Goal: Obtain resource: Download file/media

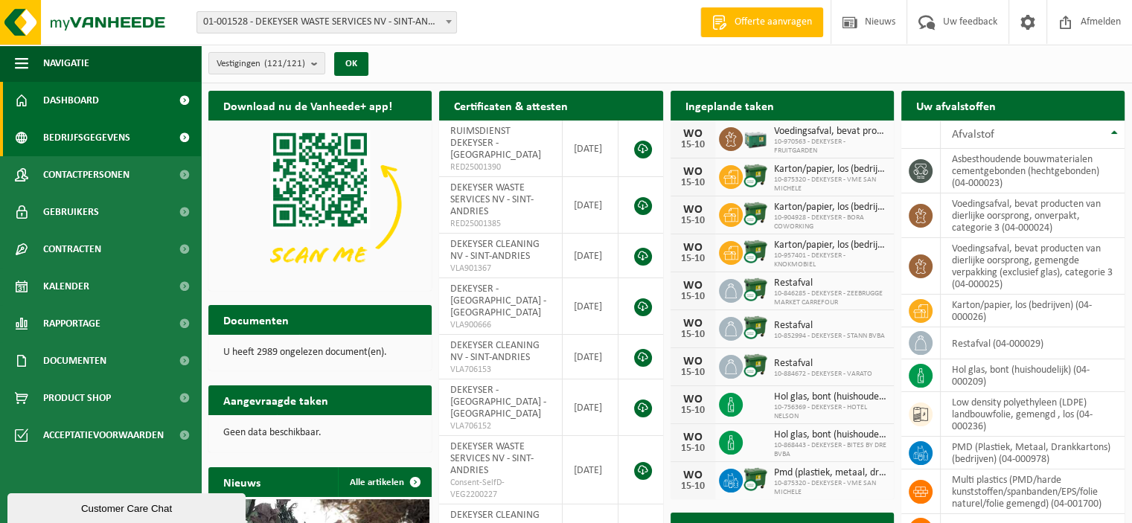
click at [112, 145] on span "Bedrijfsgegevens" at bounding box center [86, 137] width 87 height 37
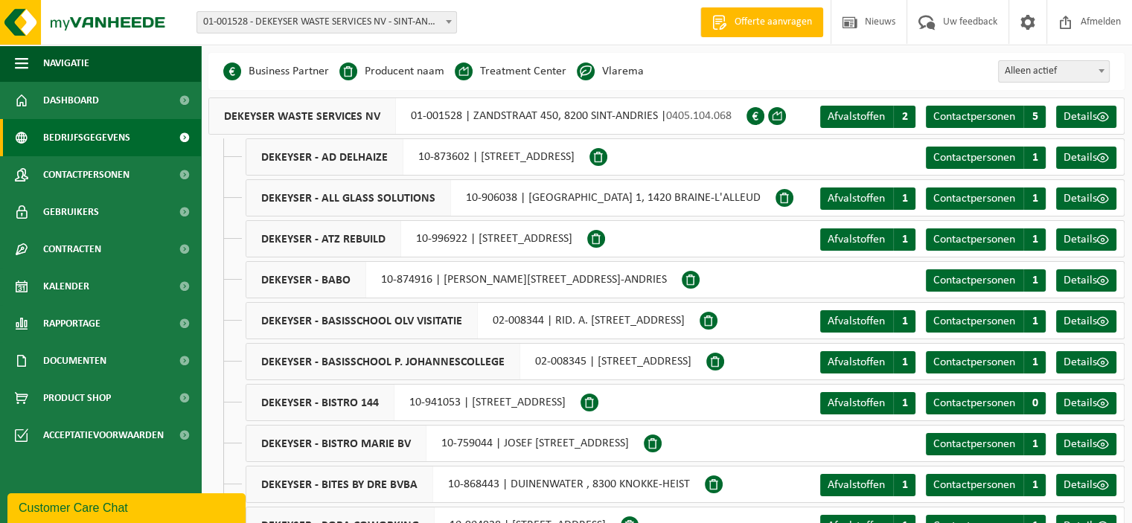
click at [633, 75] on li "Vlarema" at bounding box center [610, 71] width 67 height 22
click at [581, 77] on span at bounding box center [586, 72] width 18 height 18
click at [102, 168] on span "Contactpersonen" at bounding box center [86, 174] width 86 height 37
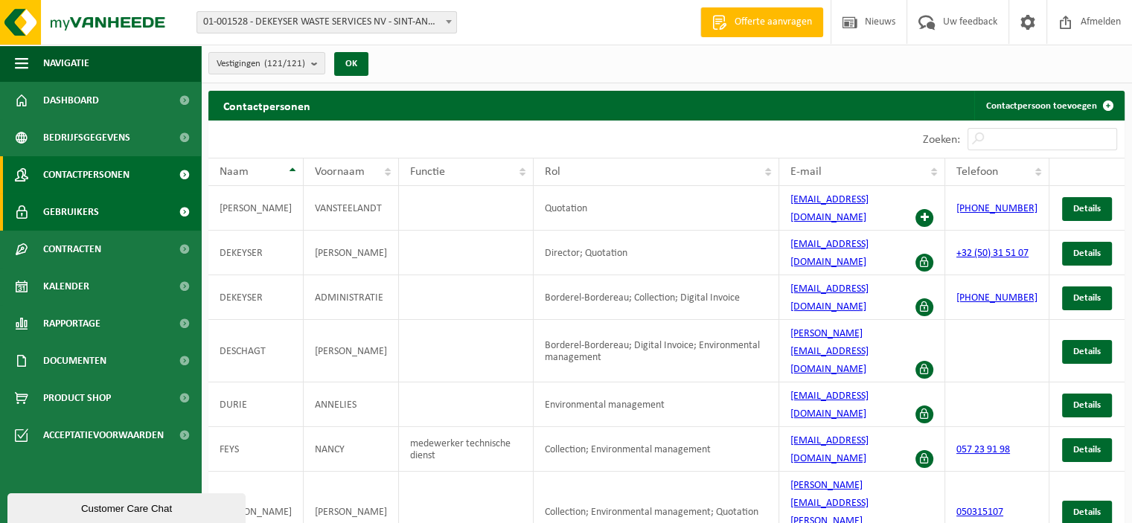
click at [95, 206] on span "Gebruikers" at bounding box center [71, 212] width 56 height 37
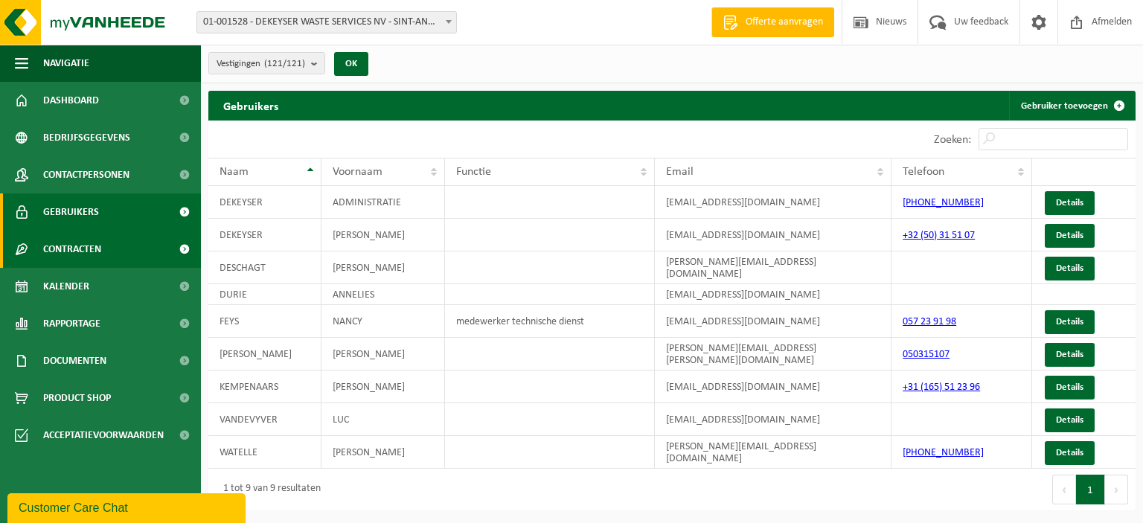
click at [81, 241] on span "Contracten" at bounding box center [72, 249] width 58 height 37
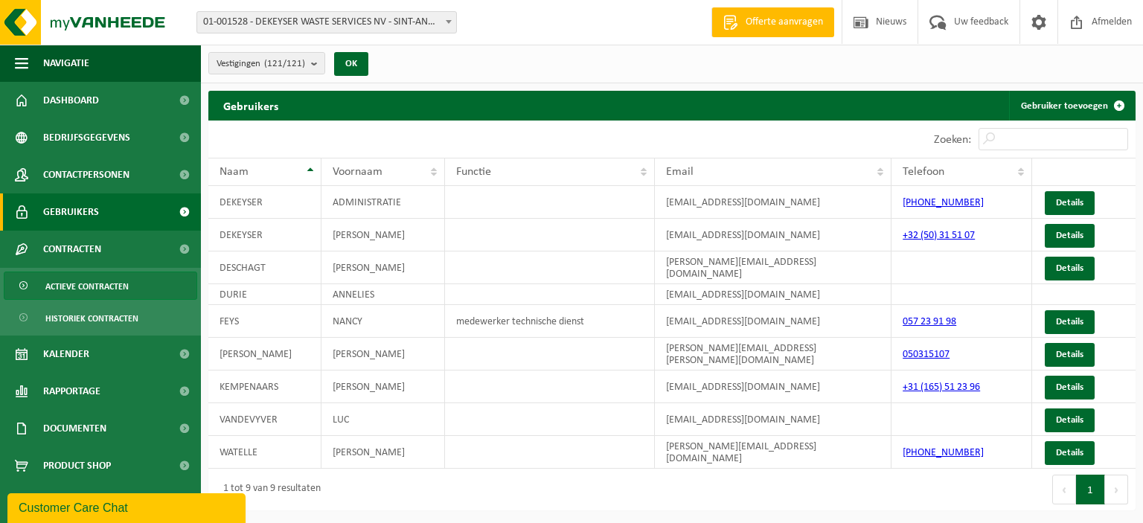
click at [86, 279] on span "Actieve contracten" at bounding box center [86, 286] width 83 height 28
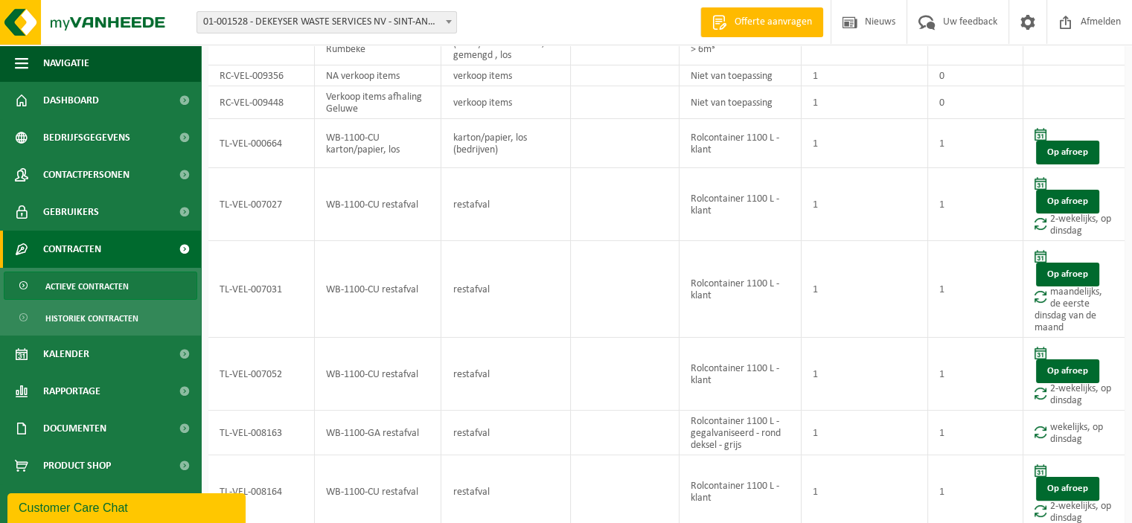
scroll to position [275, 0]
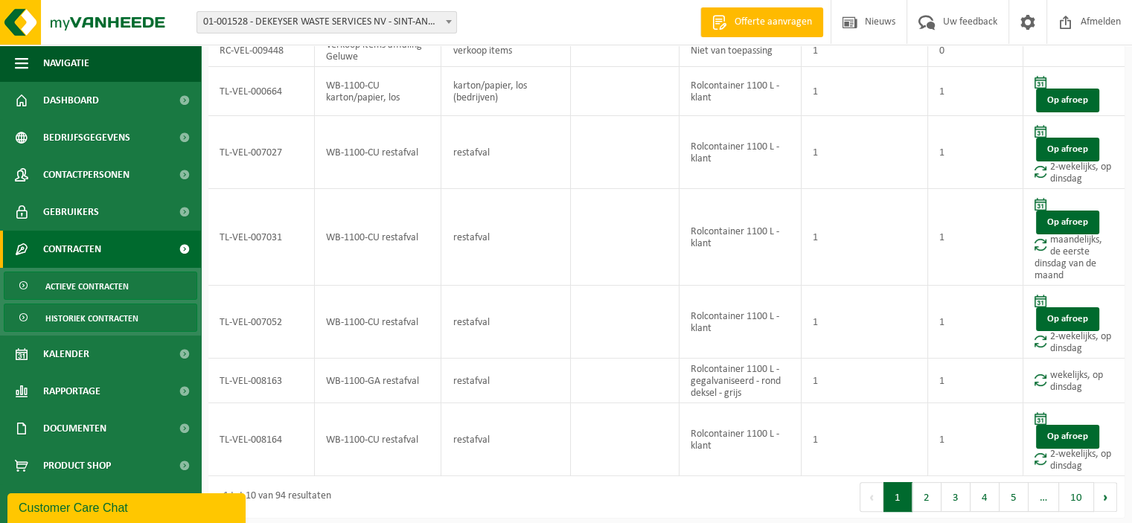
click at [99, 316] on span "Historiek contracten" at bounding box center [91, 318] width 93 height 28
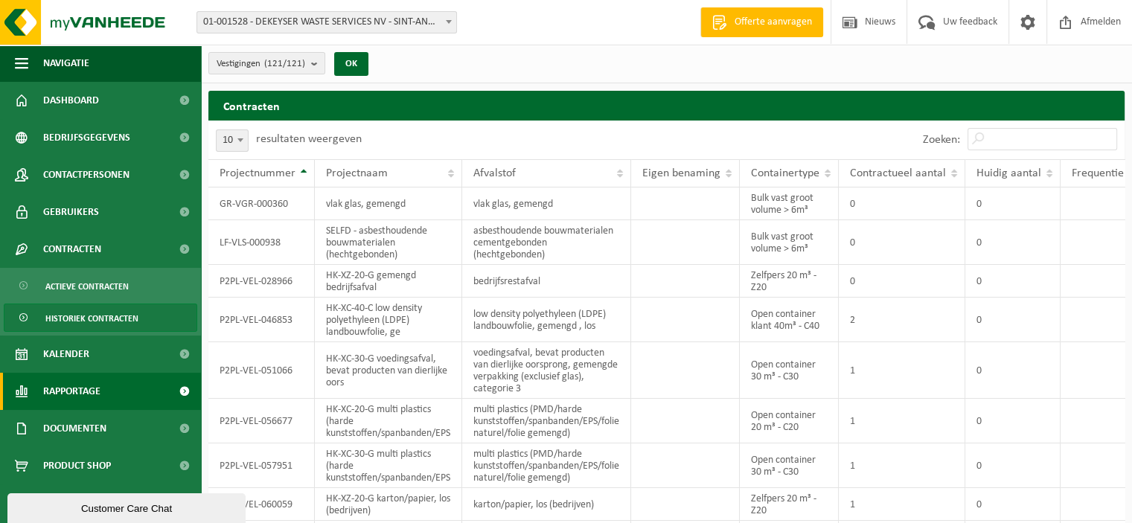
scroll to position [121, 0]
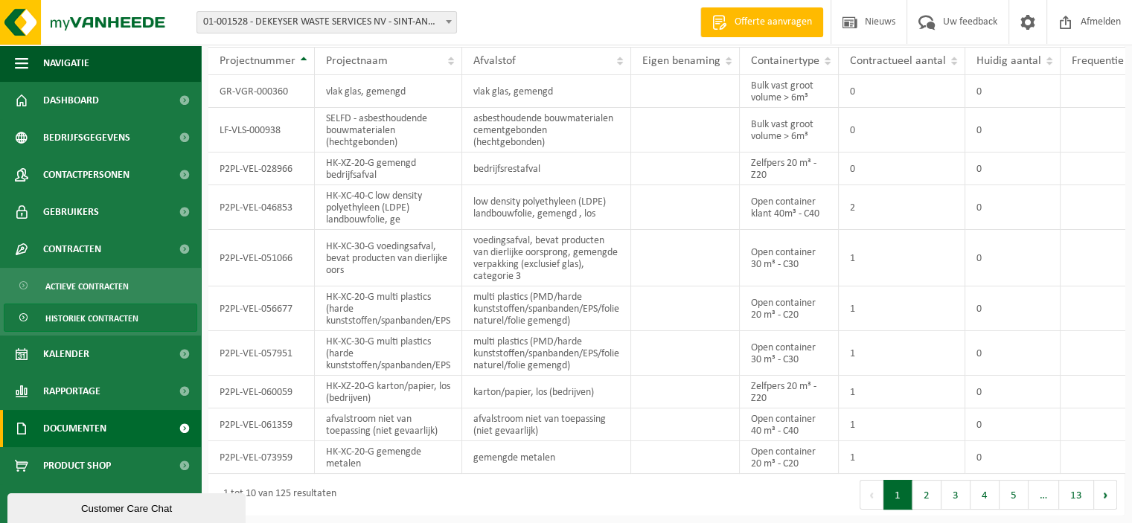
click at [90, 425] on span "Documenten" at bounding box center [74, 428] width 63 height 37
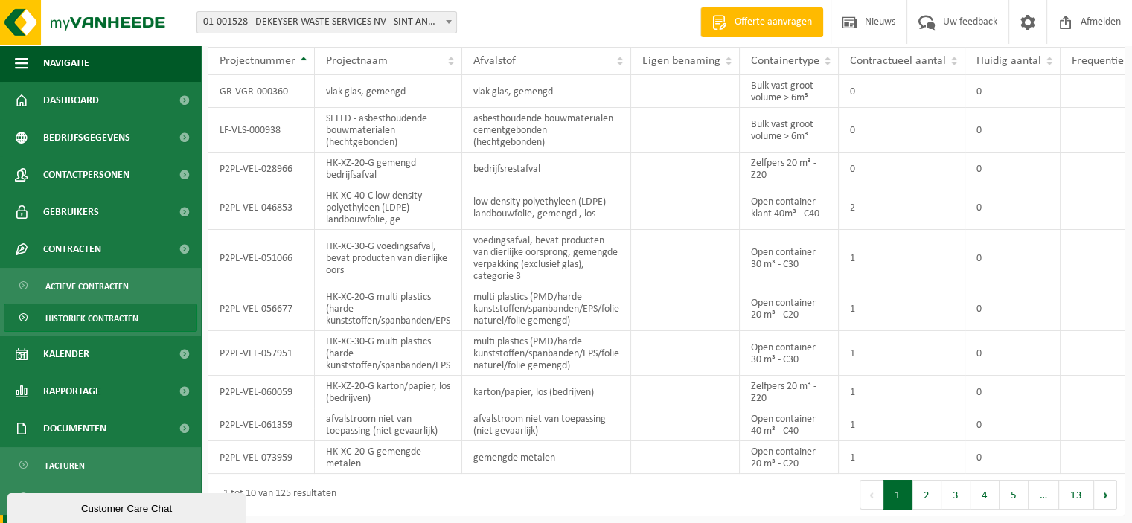
scroll to position [66, 0]
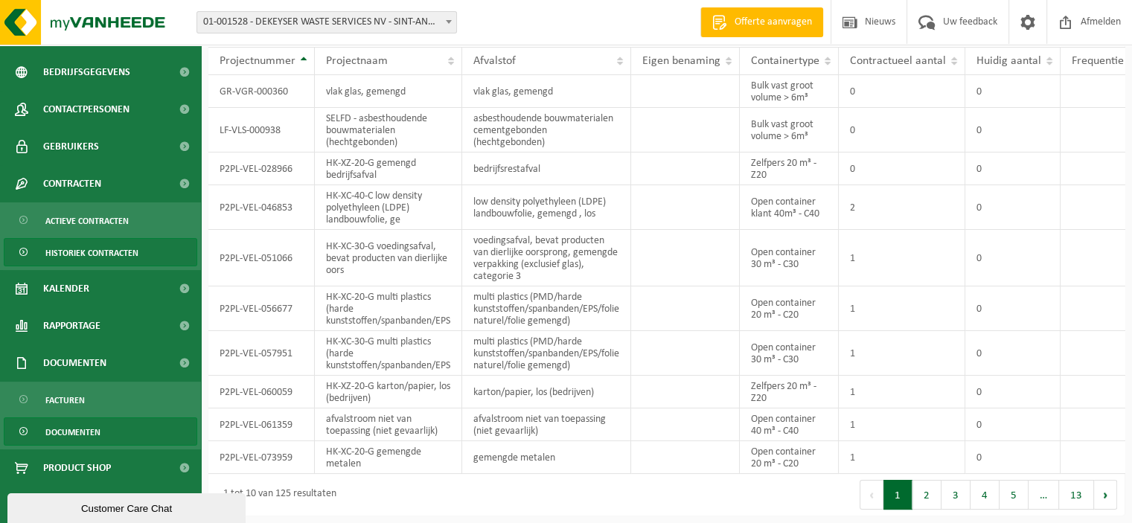
click at [100, 431] on span "Documenten" at bounding box center [72, 432] width 55 height 28
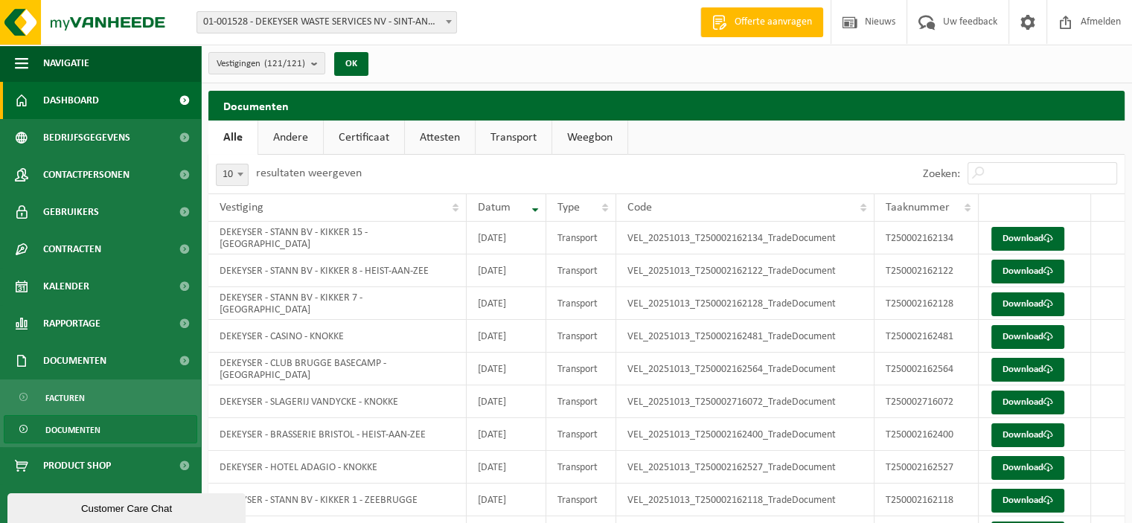
click at [60, 102] on span "Dashboard" at bounding box center [71, 100] width 56 height 37
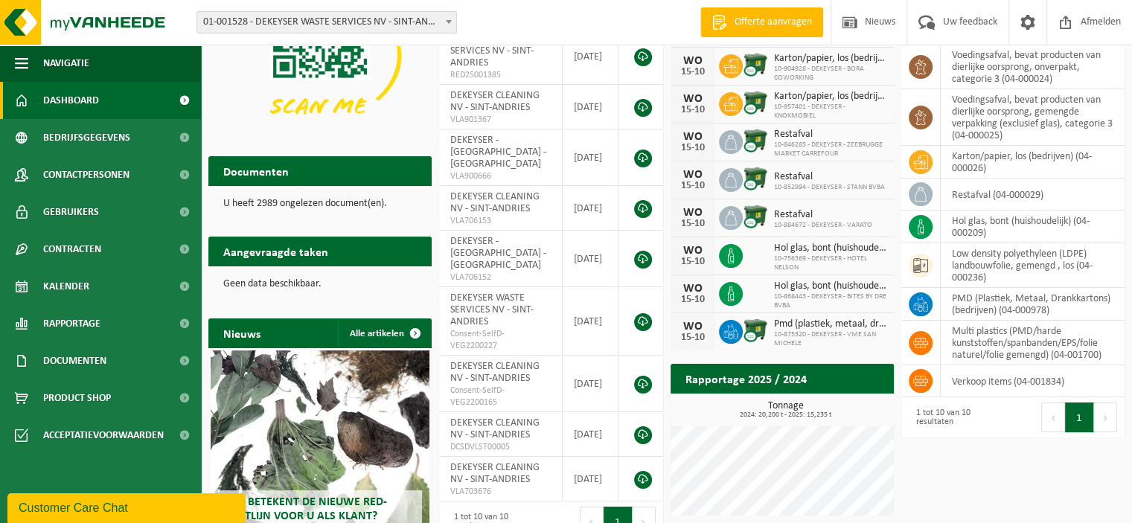
scroll to position [285, 0]
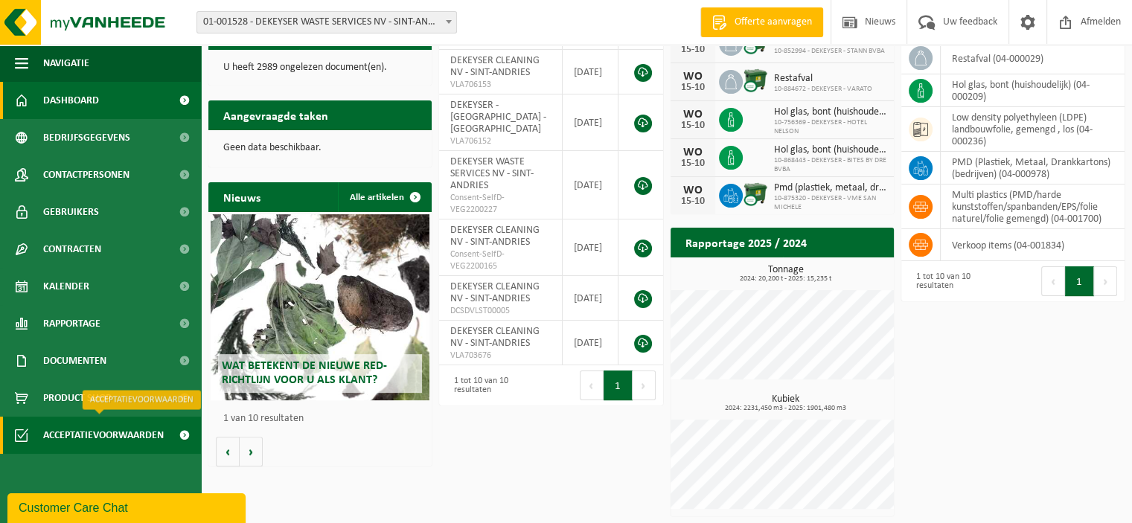
click at [89, 436] on span "Acceptatievoorwaarden" at bounding box center [103, 435] width 121 height 37
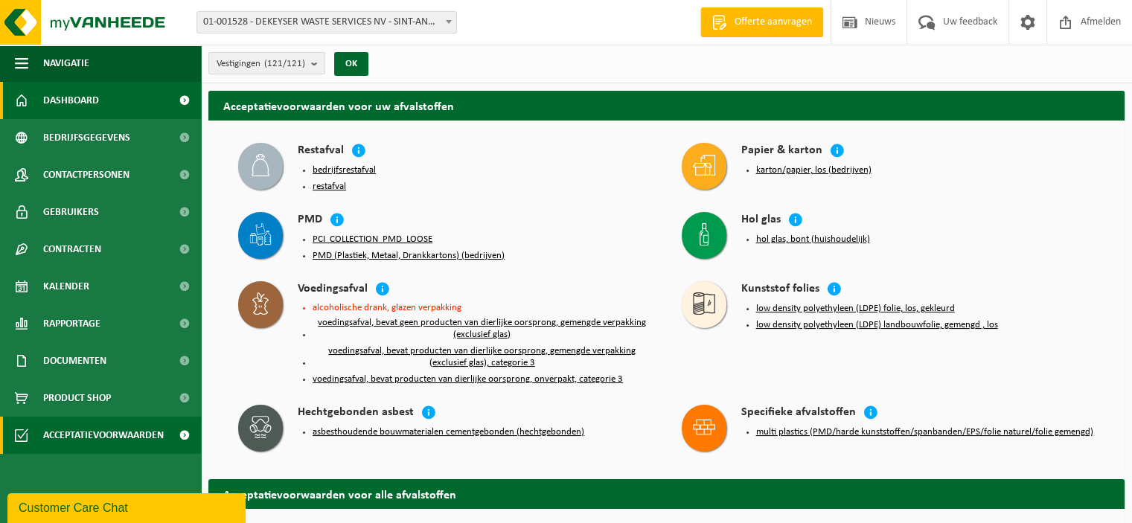
click at [70, 109] on span "Dashboard" at bounding box center [71, 100] width 56 height 37
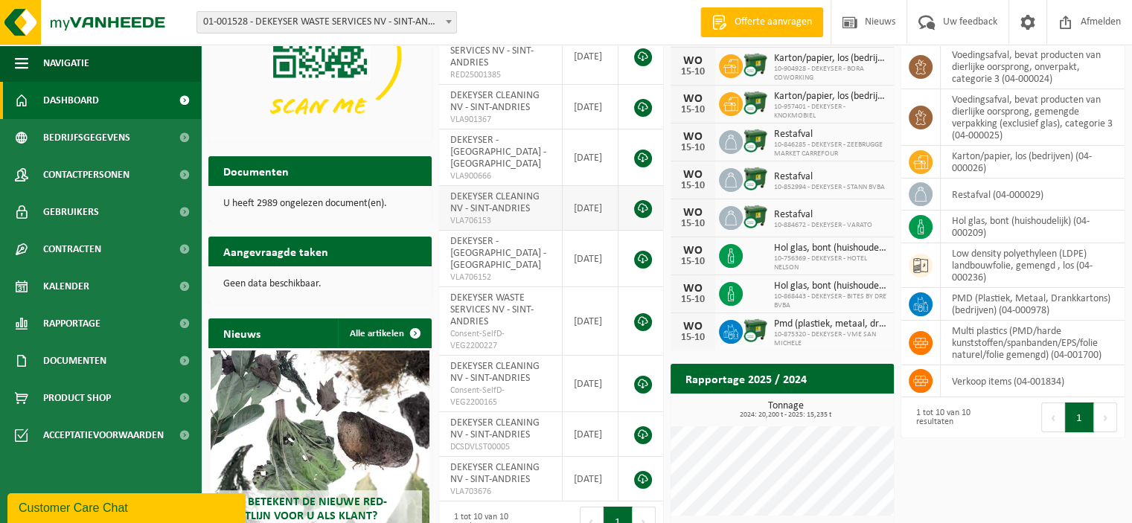
scroll to position [285, 0]
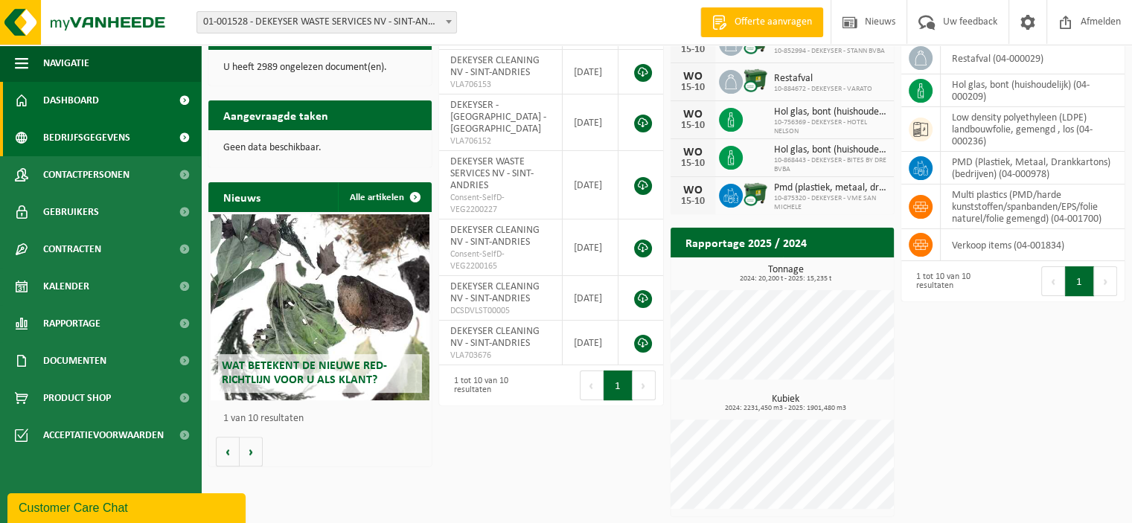
click at [102, 134] on span "Bedrijfsgegevens" at bounding box center [86, 137] width 87 height 37
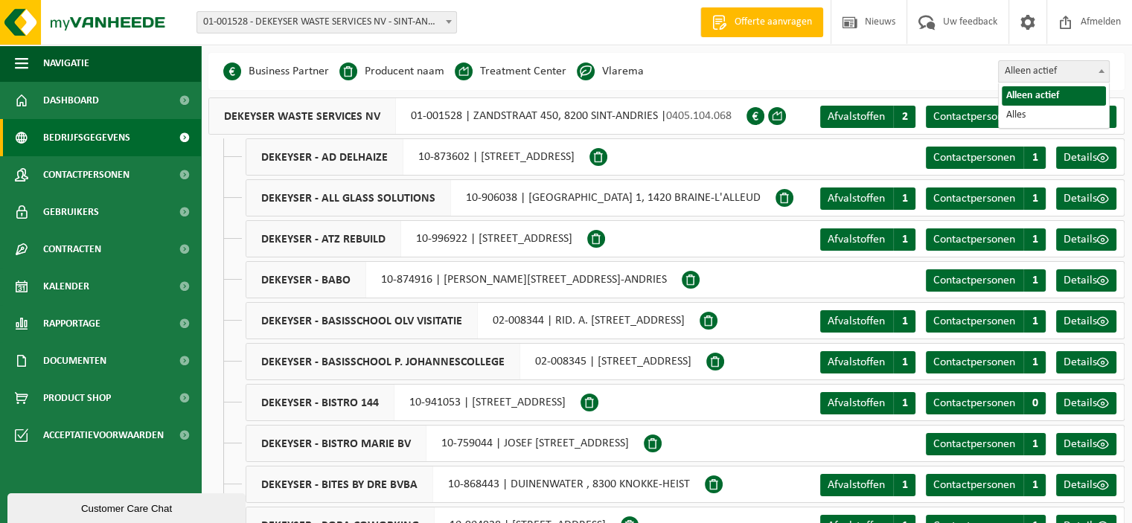
click at [1015, 68] on span "Alleen actief" at bounding box center [1054, 71] width 110 height 21
click at [591, 68] on span at bounding box center [586, 72] width 18 height 18
click at [625, 63] on li "Vlarema" at bounding box center [610, 71] width 67 height 22
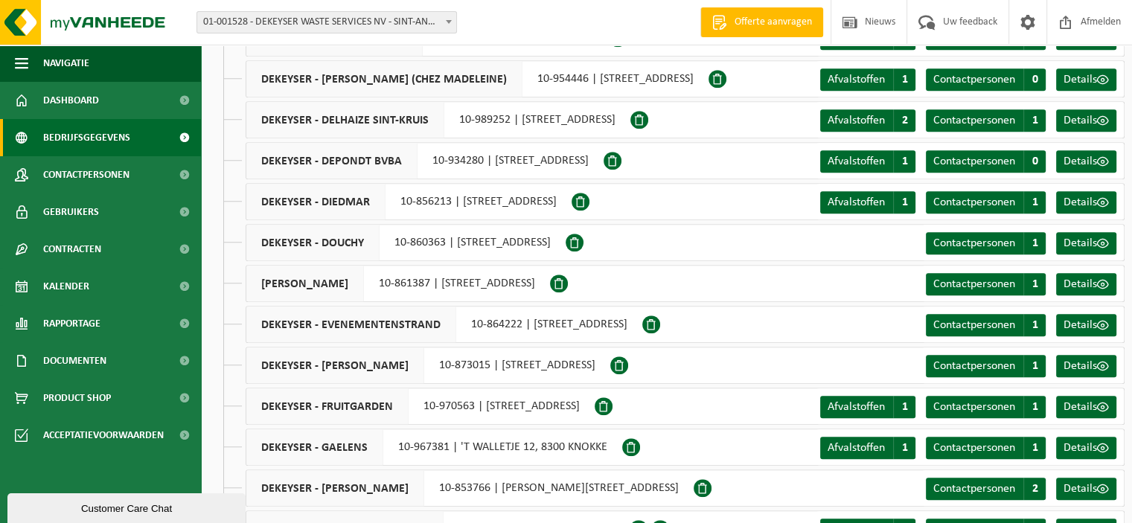
scroll to position [1489, 0]
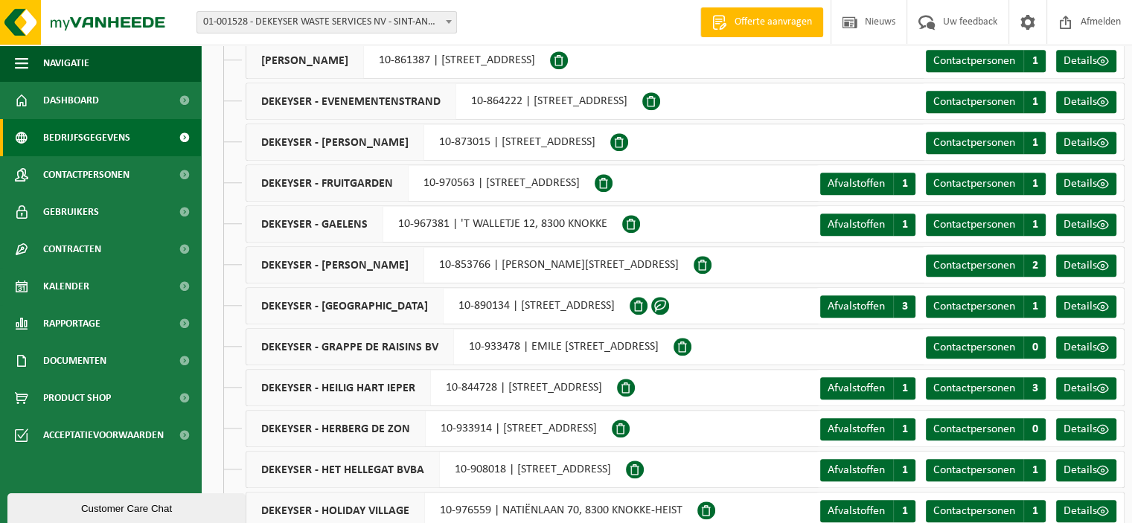
click at [444, 299] on span "DEKEYSER - GRAND CASINO MIDDELKERKE" at bounding box center [344, 306] width 197 height 36
click at [1079, 312] on span "Details" at bounding box center [1080, 307] width 33 height 12
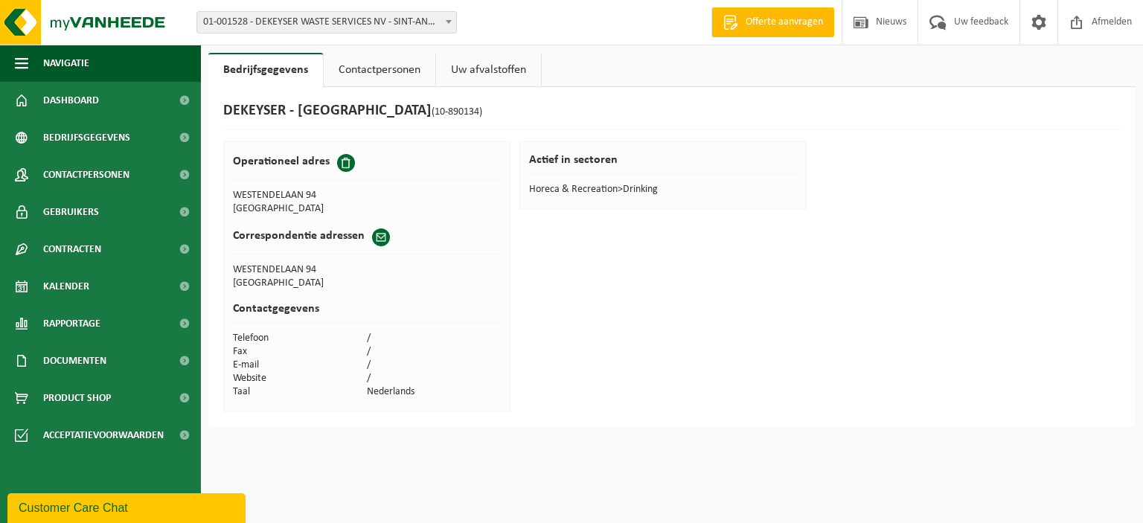
click at [377, 71] on link "Contactpersonen" at bounding box center [380, 70] width 112 height 34
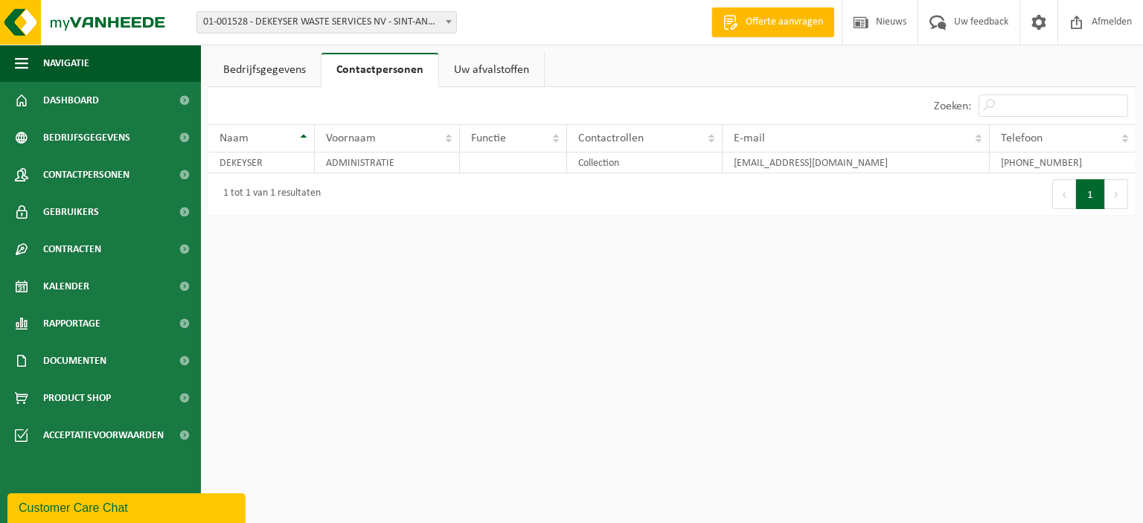
click at [472, 66] on link "Uw afvalstoffen" at bounding box center [491, 70] width 105 height 34
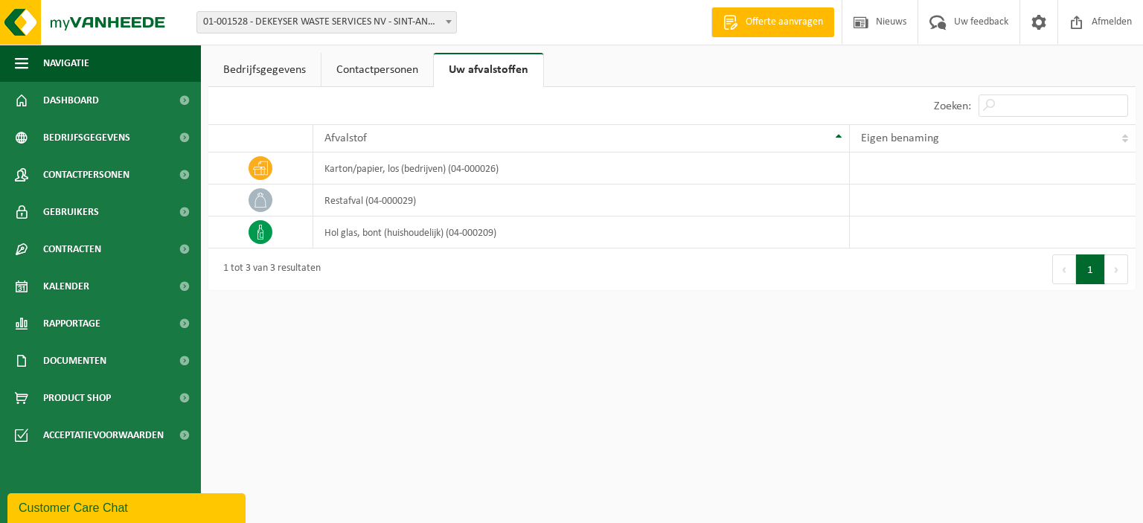
click at [265, 74] on link "Bedrijfsgegevens" at bounding box center [264, 70] width 112 height 34
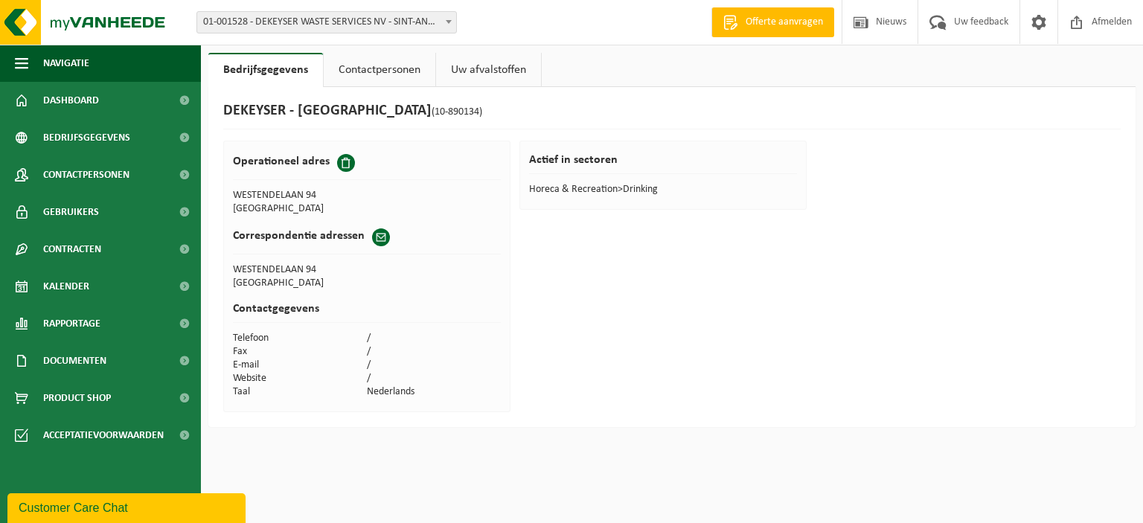
click at [380, 62] on link "Contactpersonen" at bounding box center [380, 70] width 112 height 34
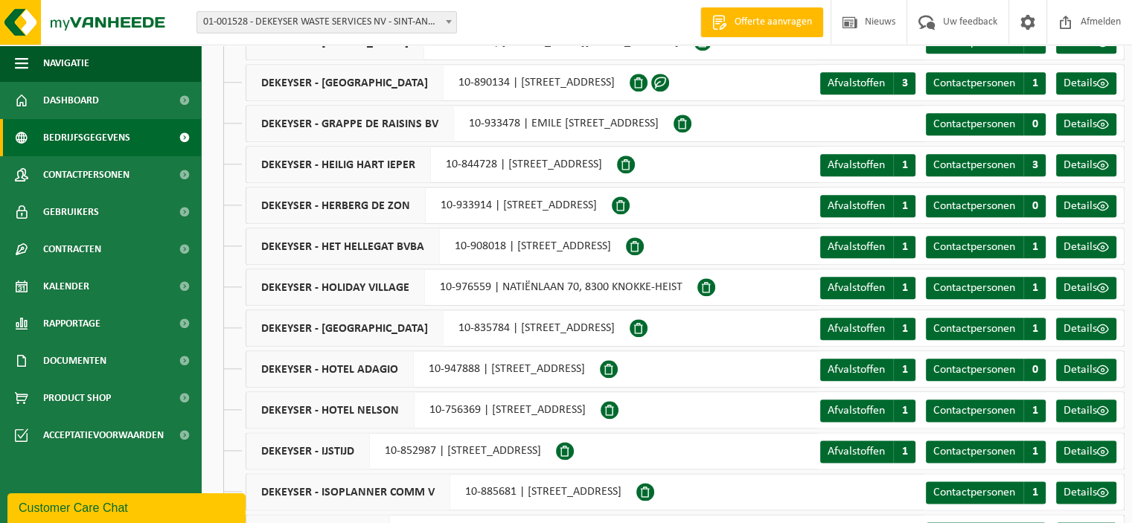
scroll to position [1489, 0]
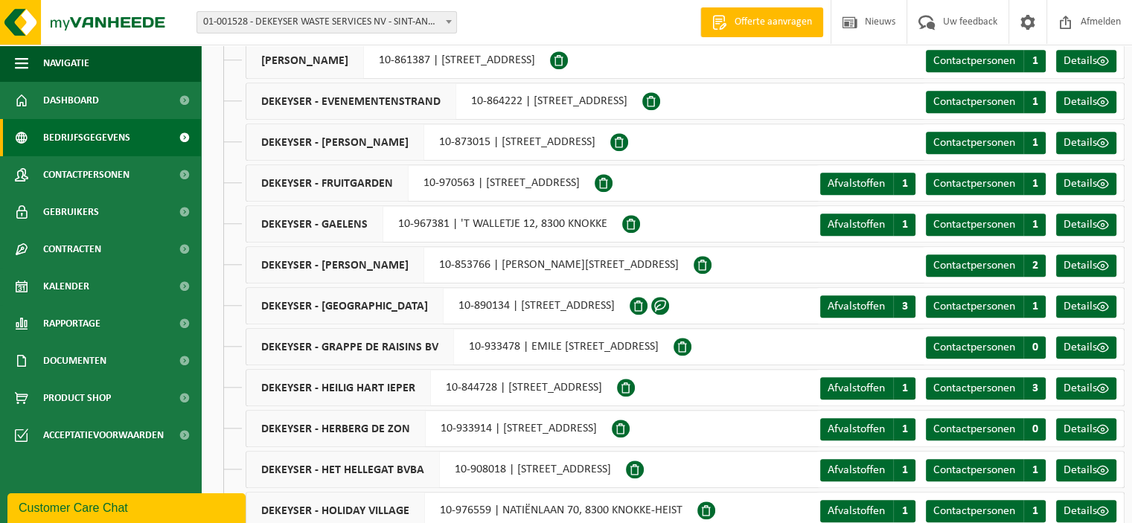
click at [669, 300] on span at bounding box center [660, 306] width 18 height 18
click at [879, 310] on span "Afvalstoffen" at bounding box center [856, 307] width 57 height 12
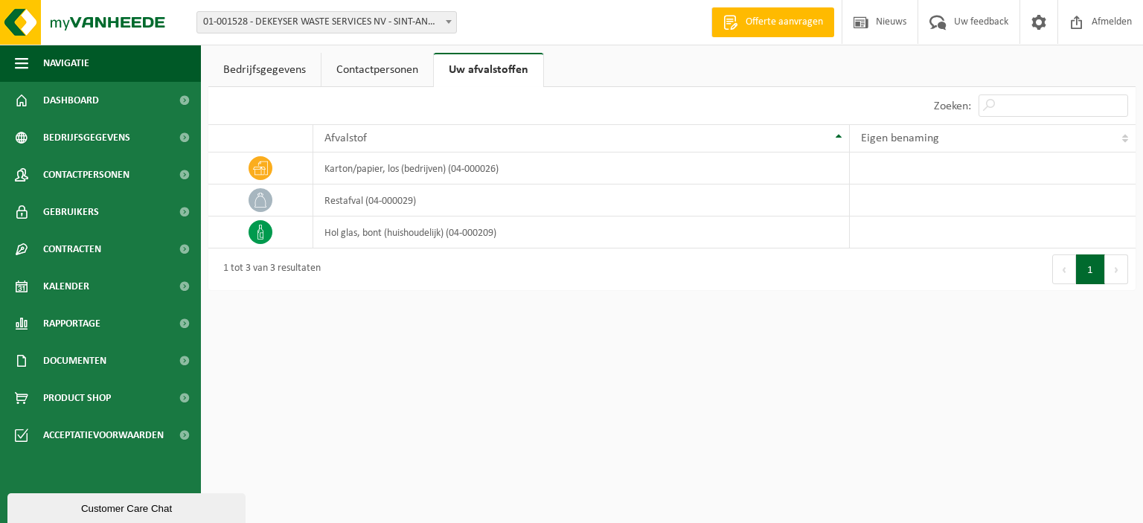
click at [391, 65] on link "Contactpersonen" at bounding box center [378, 70] width 112 height 34
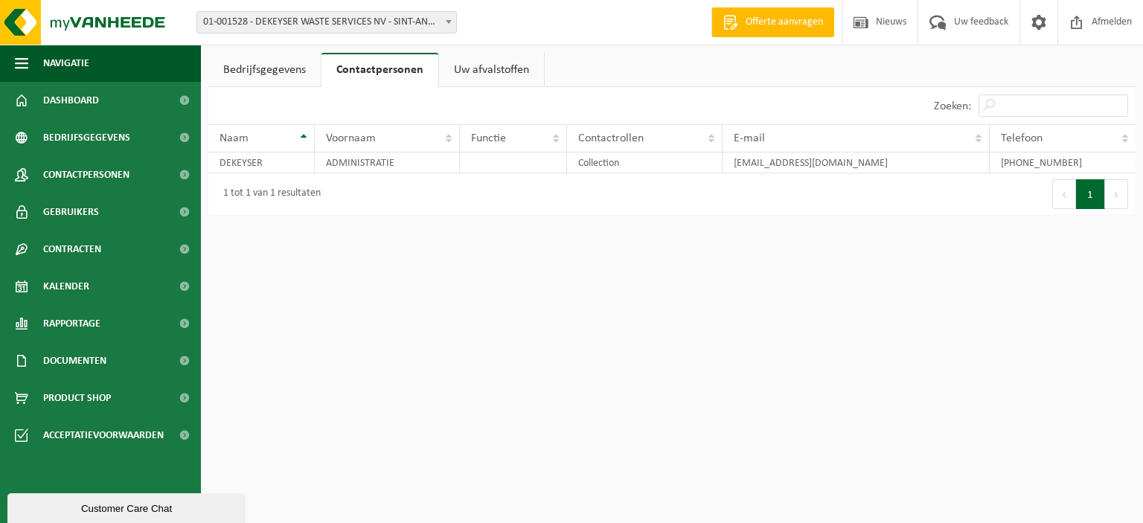
click at [292, 77] on link "Bedrijfsgegevens" at bounding box center [264, 70] width 112 height 34
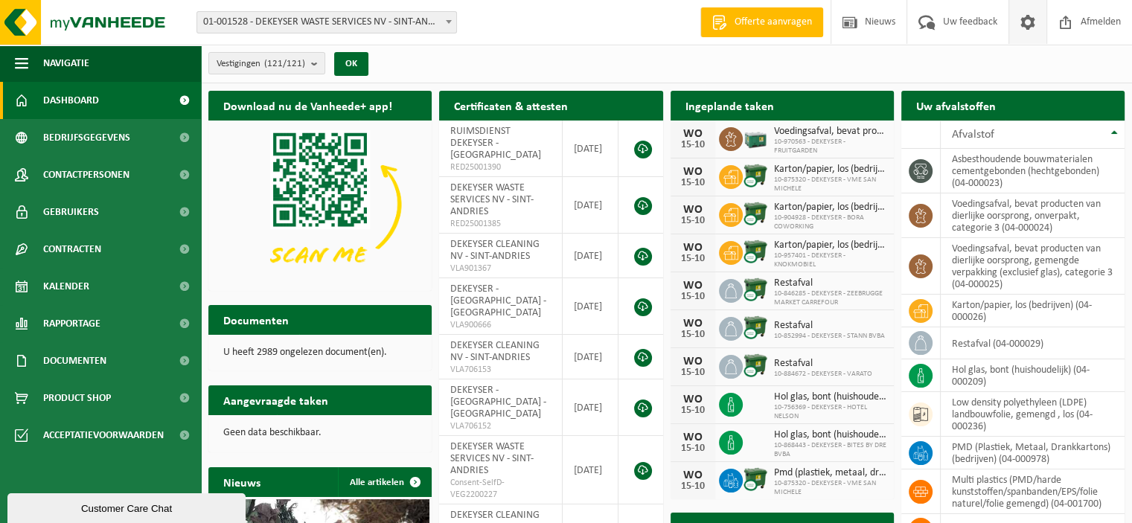
click at [1025, 21] on span at bounding box center [1028, 22] width 22 height 44
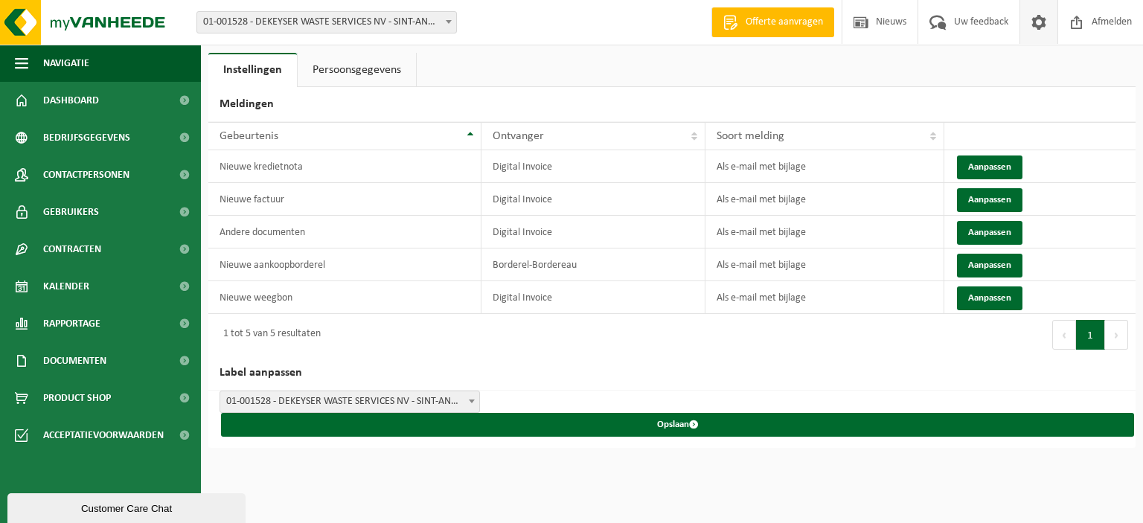
click at [375, 66] on link "Persoonsgegevens" at bounding box center [357, 70] width 118 height 34
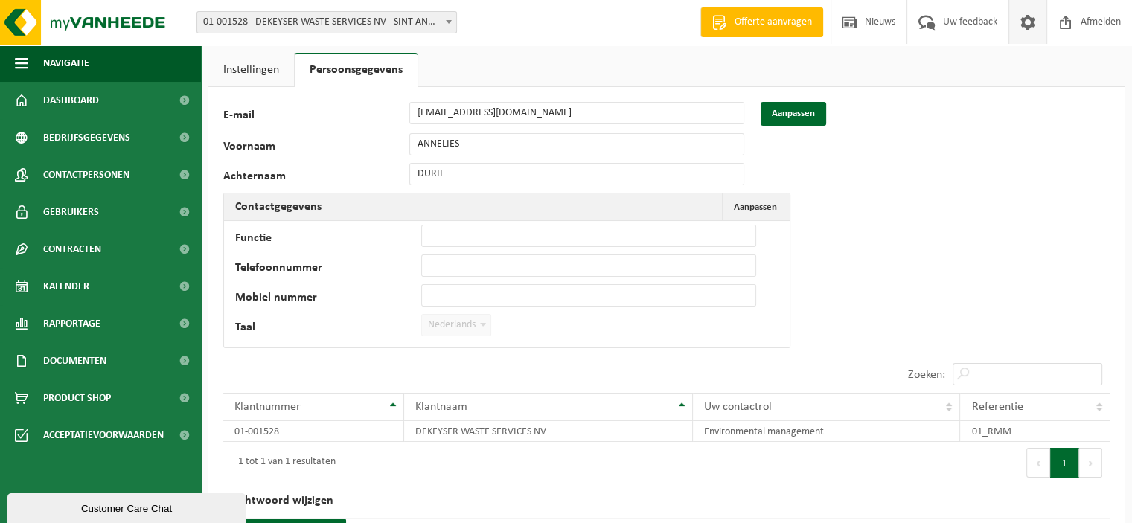
click at [1029, 20] on span at bounding box center [1028, 22] width 22 height 44
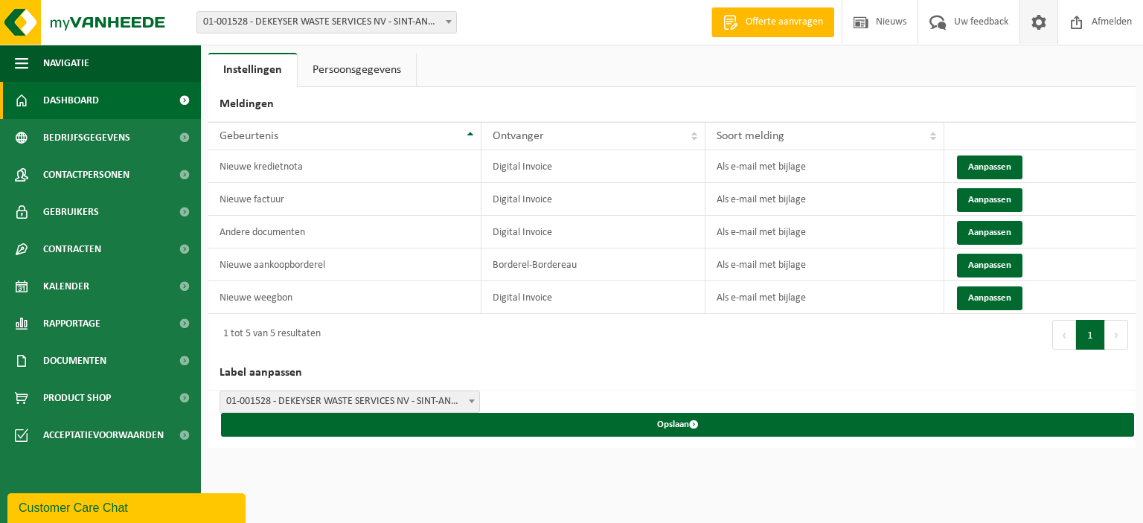
click at [88, 101] on span "Dashboard" at bounding box center [71, 100] width 56 height 37
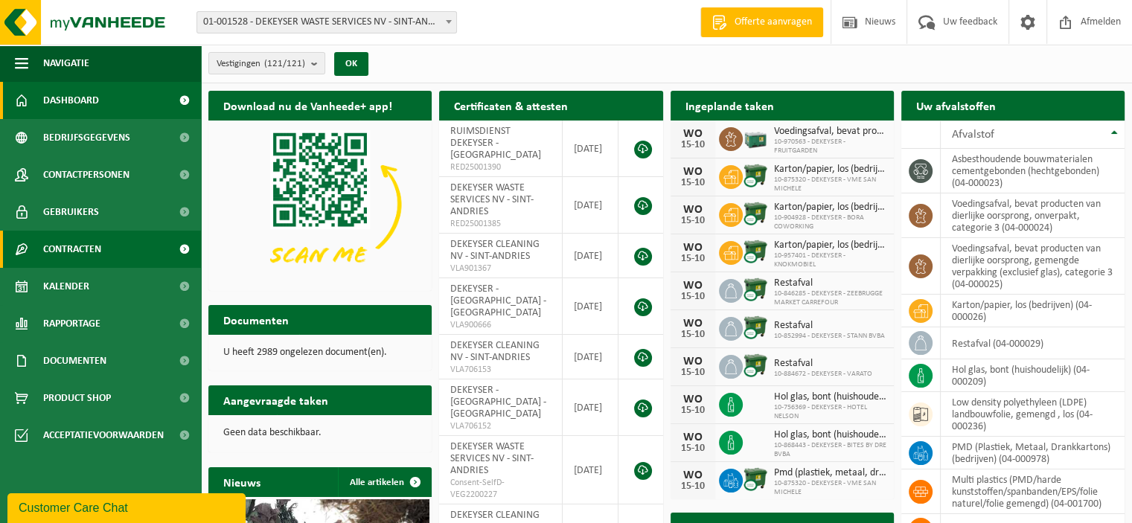
click at [91, 252] on span "Contracten" at bounding box center [72, 249] width 58 height 37
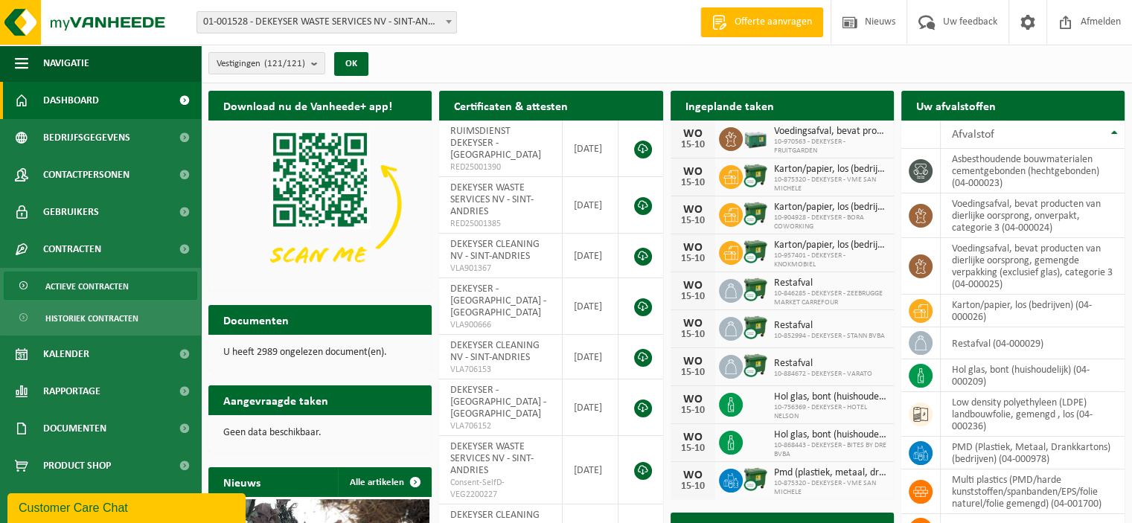
click at [83, 287] on span "Actieve contracten" at bounding box center [86, 286] width 83 height 28
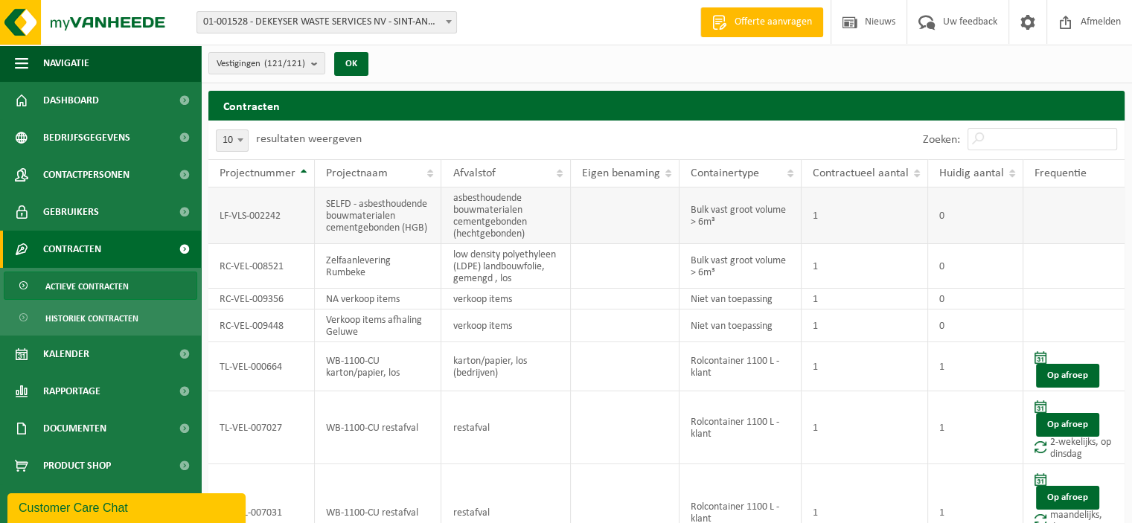
scroll to position [275, 0]
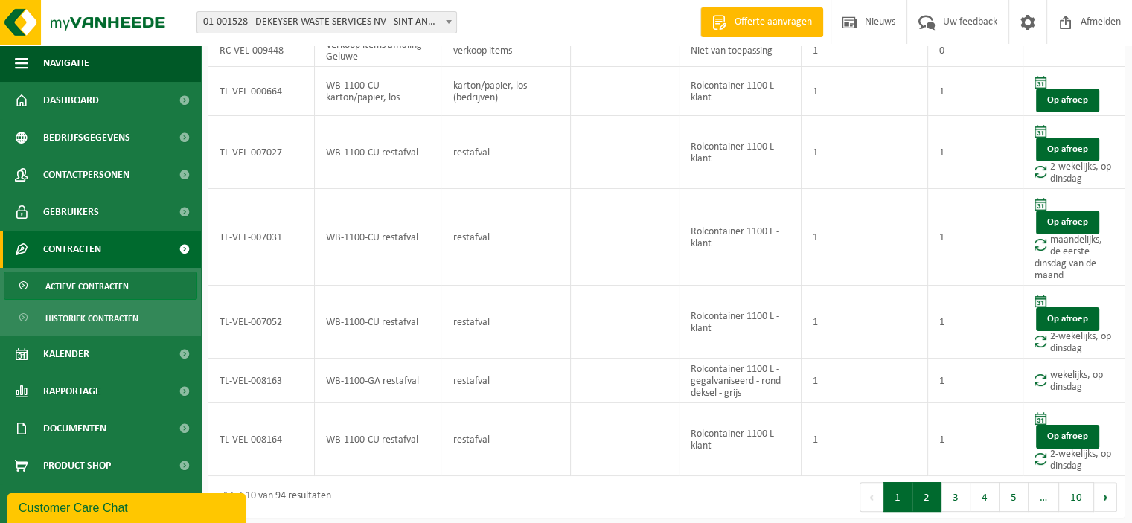
click at [926, 502] on button "2" at bounding box center [927, 497] width 29 height 30
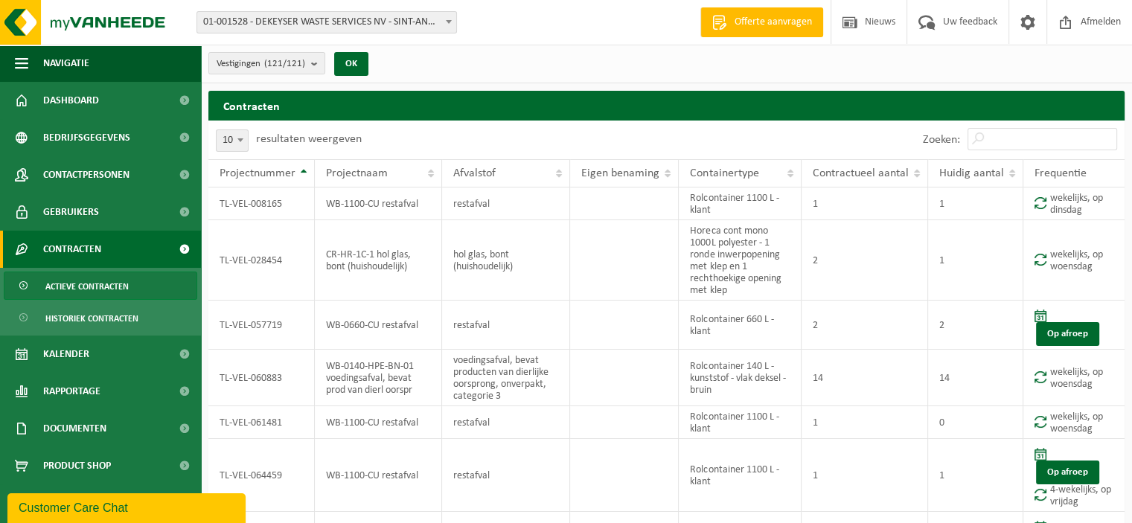
scroll to position [247, 0]
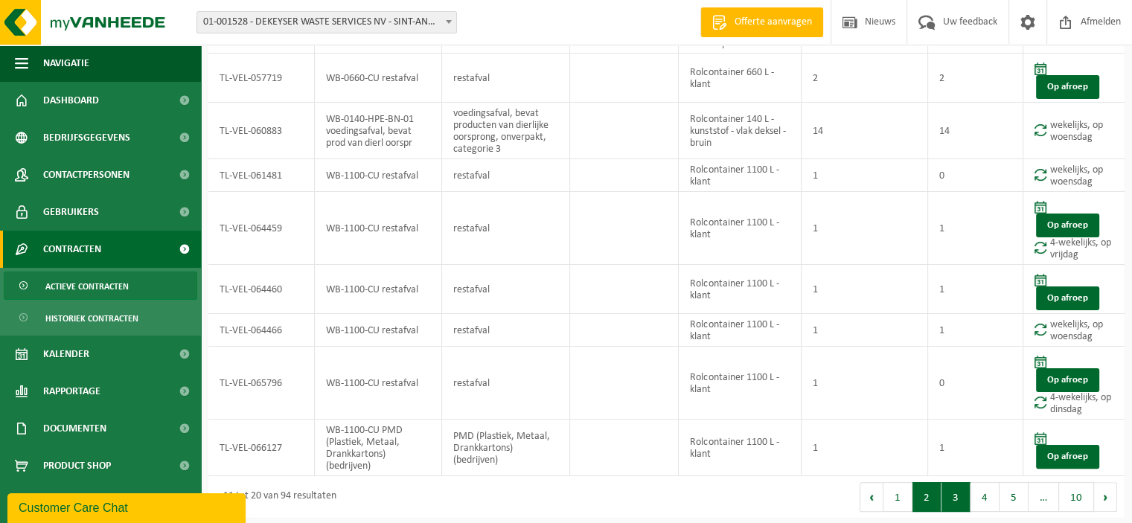
click at [959, 502] on button "3" at bounding box center [956, 497] width 29 height 30
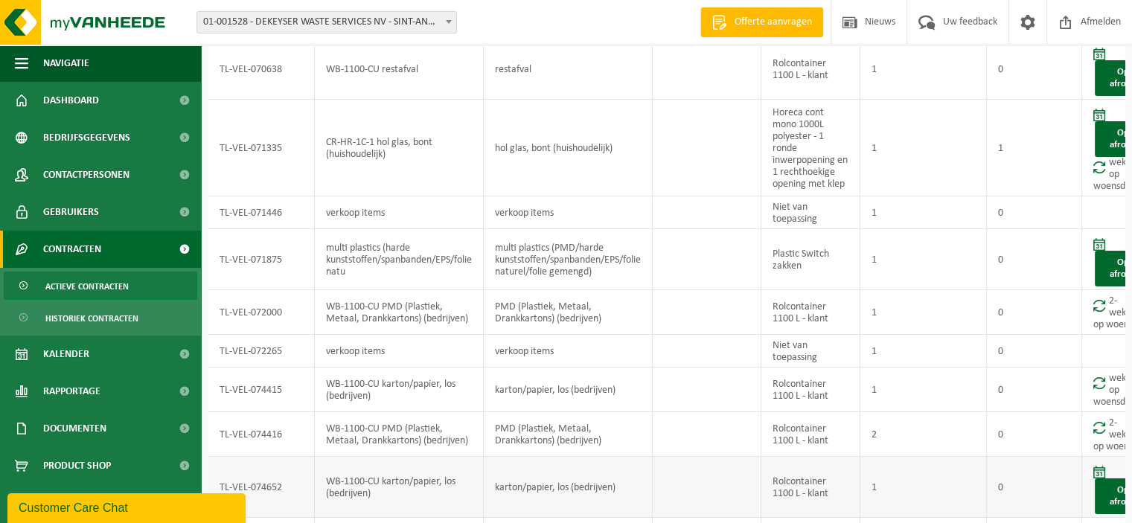
scroll to position [246, 0]
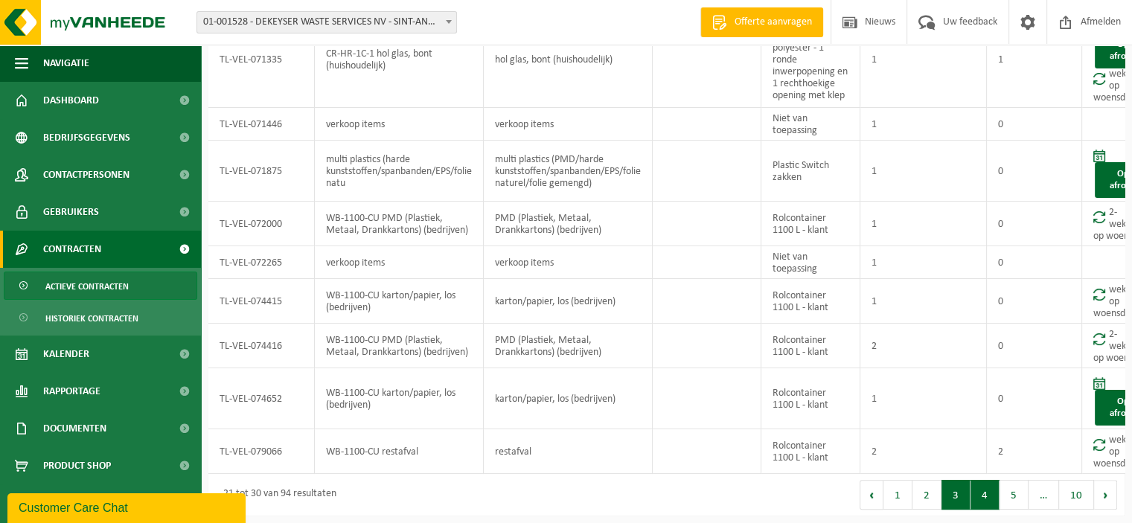
click at [989, 502] on button "4" at bounding box center [985, 495] width 29 height 30
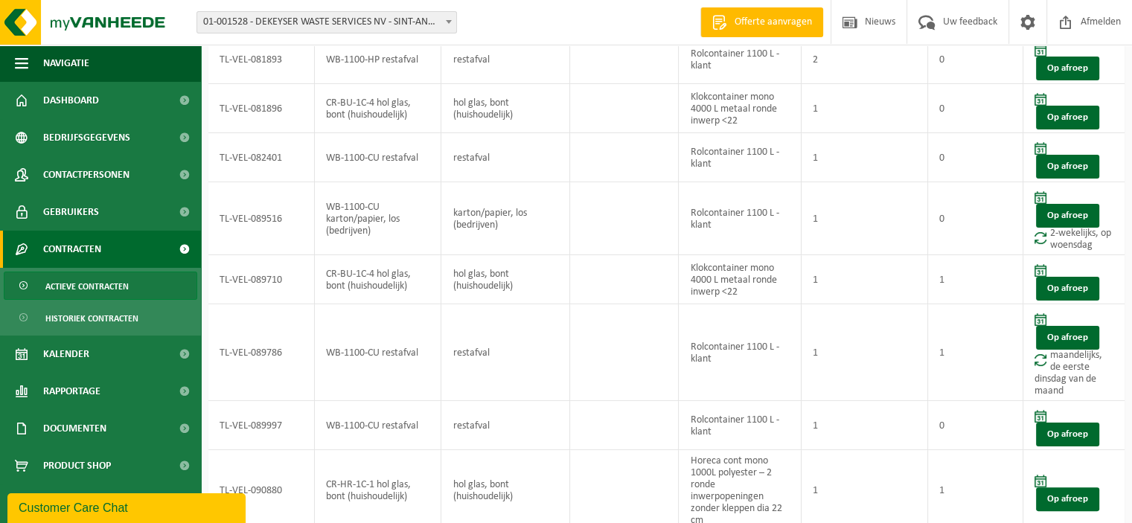
scroll to position [287, 0]
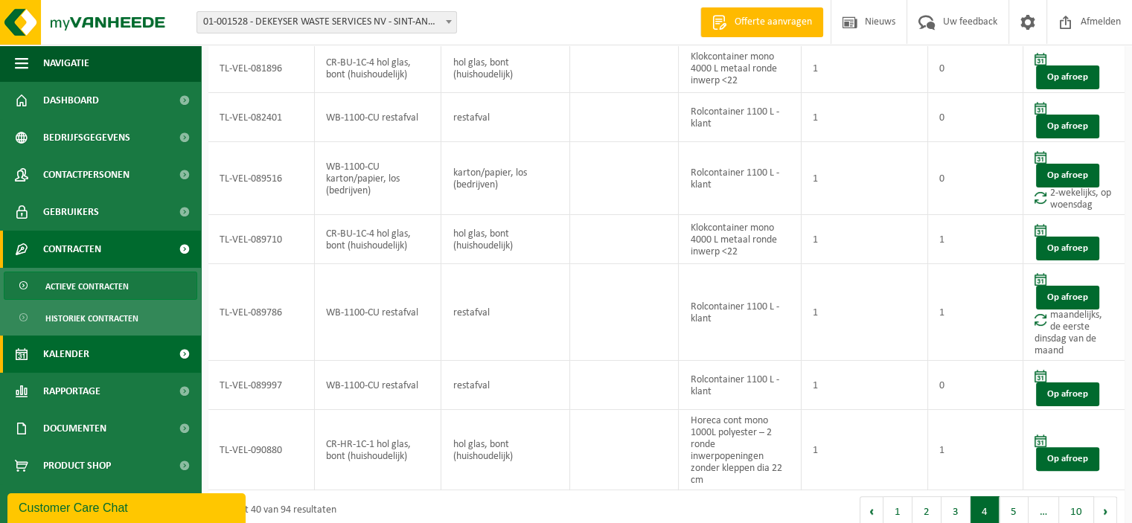
click at [98, 356] on link "Kalender" at bounding box center [100, 354] width 201 height 37
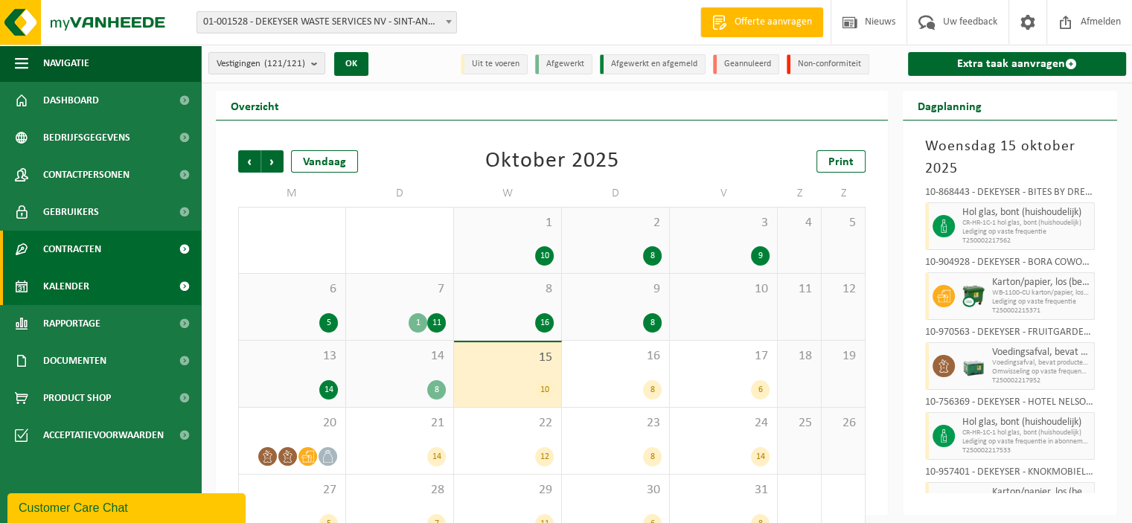
scroll to position [33, 0]
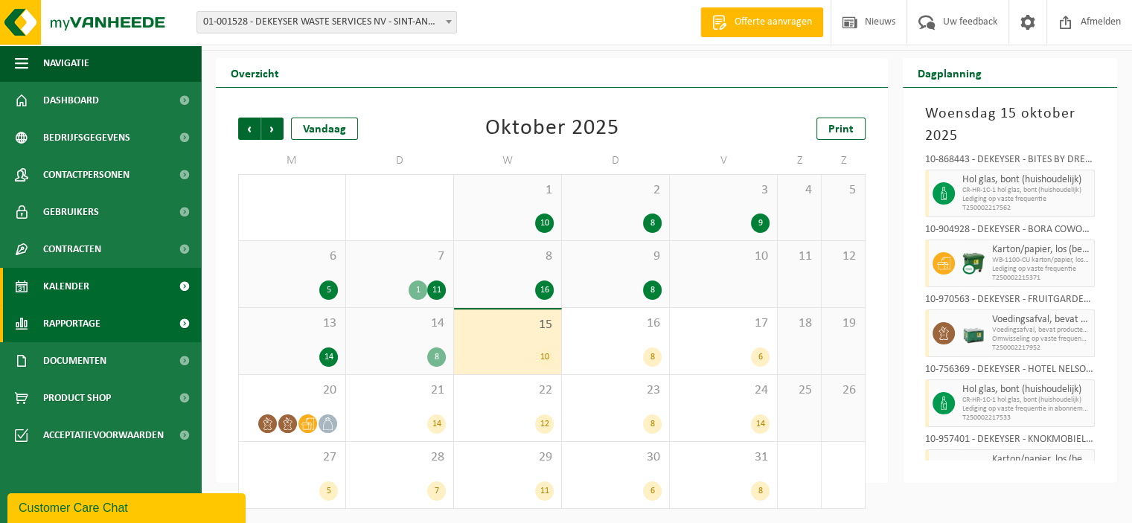
click at [100, 328] on span "Rapportage" at bounding box center [71, 323] width 57 height 37
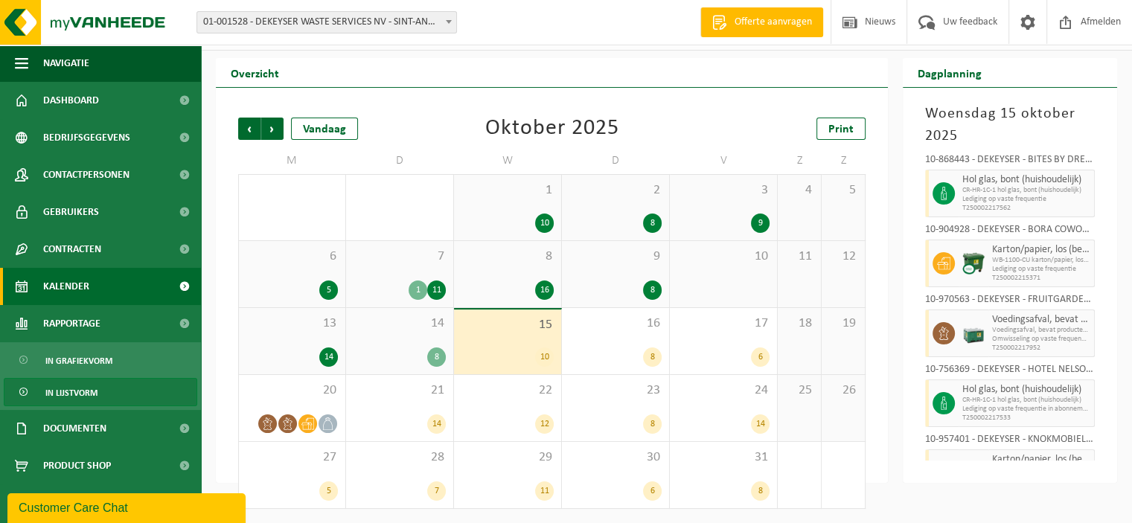
click at [89, 387] on span "In lijstvorm" at bounding box center [71, 393] width 52 height 28
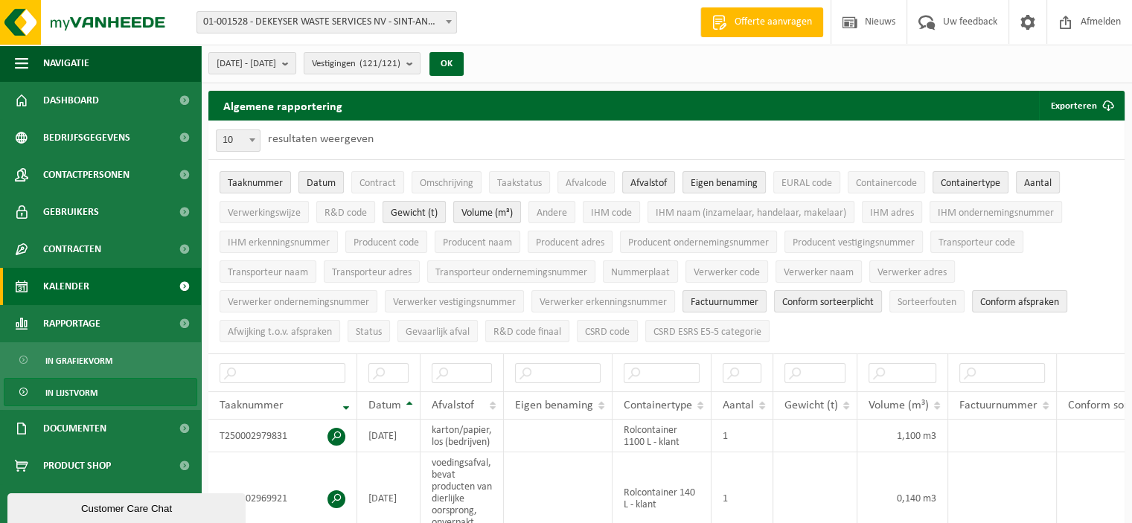
scroll to position [149, 0]
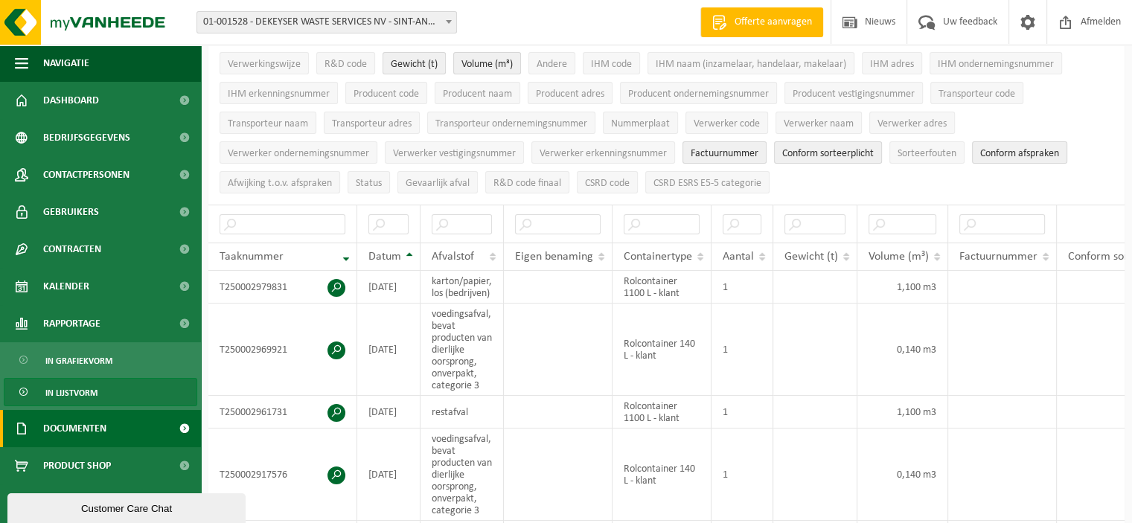
click at [92, 429] on span "Documenten" at bounding box center [74, 428] width 63 height 37
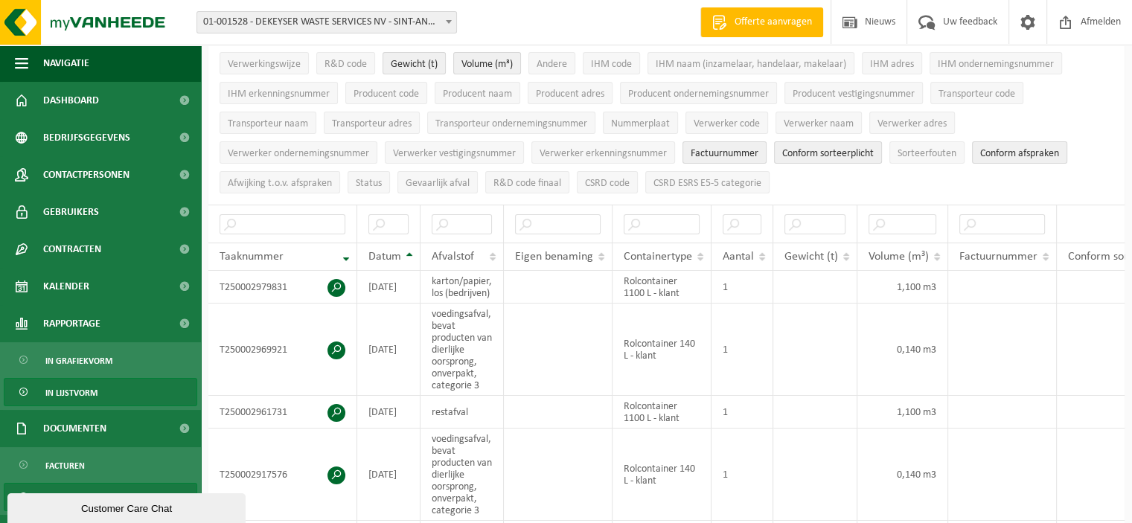
scroll to position [66, 0]
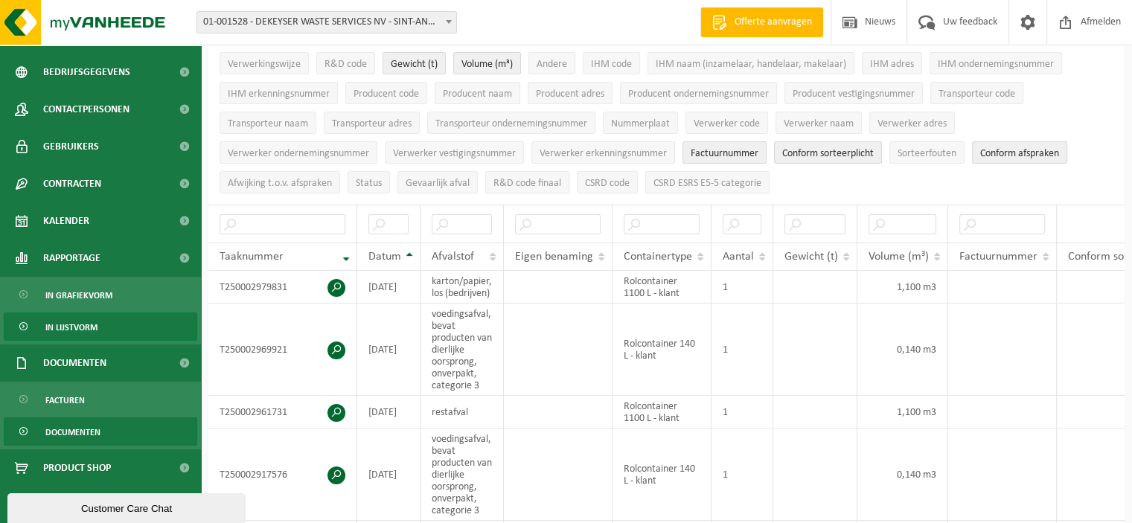
click at [98, 421] on span "Documenten" at bounding box center [72, 432] width 55 height 28
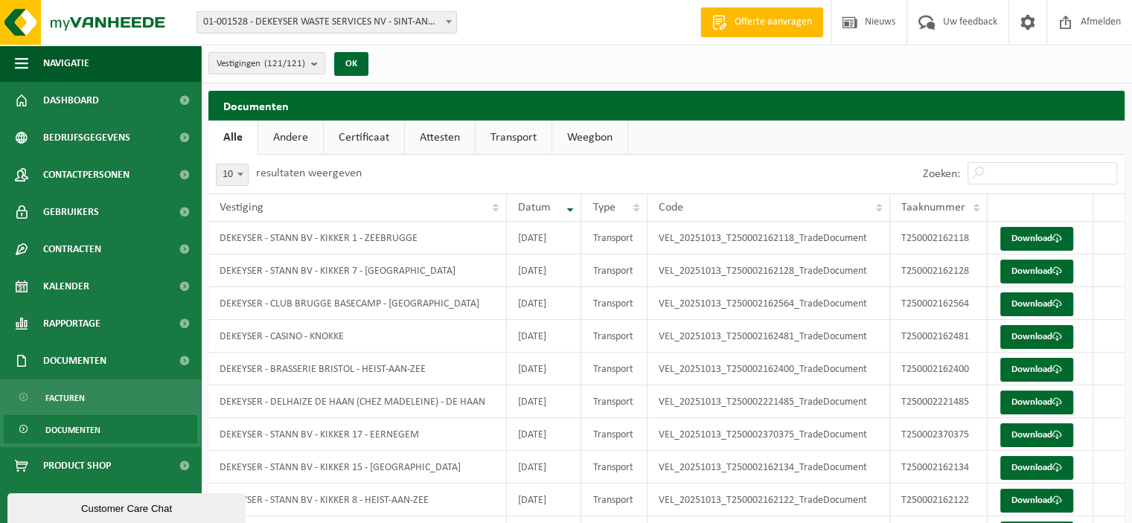
click at [292, 118] on h2 "Documenten" at bounding box center [666, 105] width 916 height 29
click at [292, 133] on link "Andere" at bounding box center [290, 138] width 65 height 34
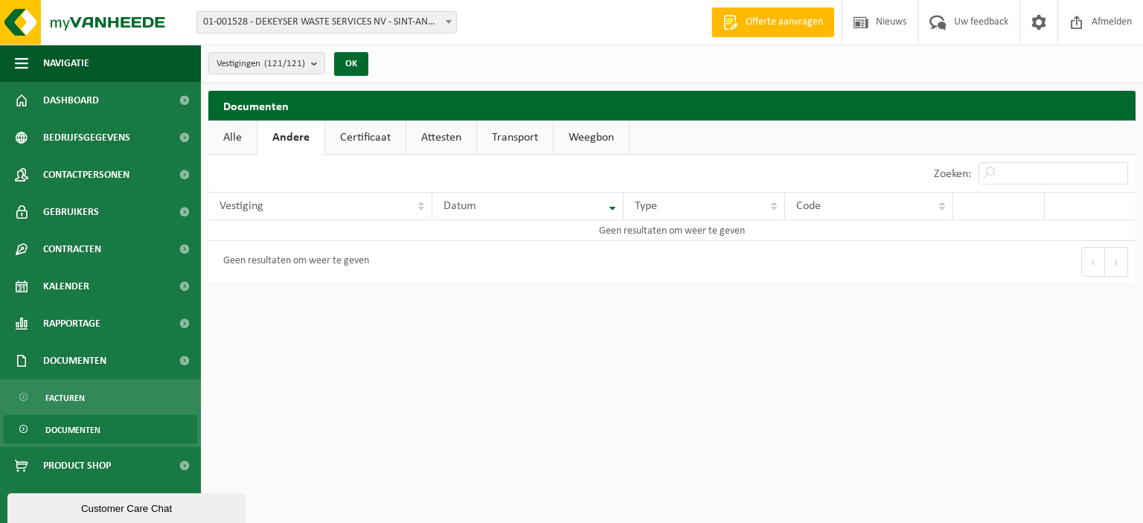
click at [354, 138] on link "Certificaat" at bounding box center [365, 138] width 80 height 34
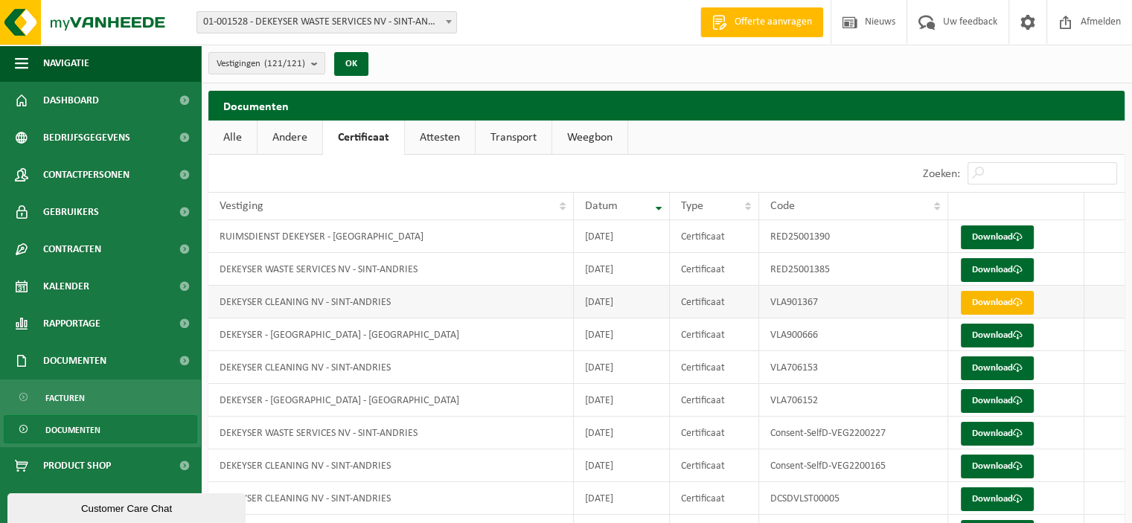
click at [1001, 300] on link "Download" at bounding box center [997, 303] width 73 height 24
click at [989, 336] on link "Download" at bounding box center [997, 336] width 73 height 24
